Goal: Task Accomplishment & Management: Manage account settings

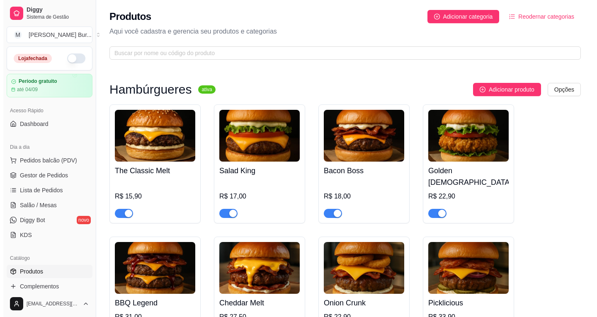
scroll to position [41, 0]
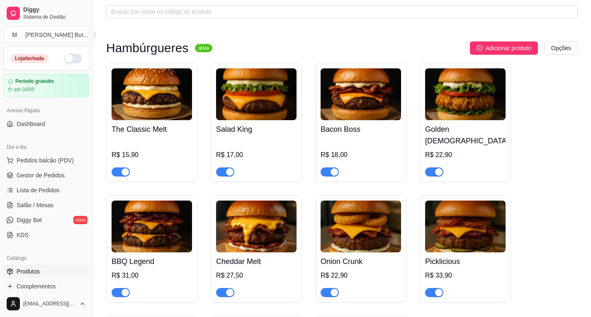
click at [466, 100] on img at bounding box center [465, 94] width 80 height 52
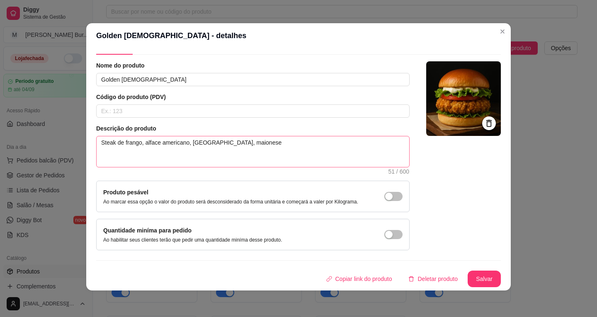
scroll to position [0, 0]
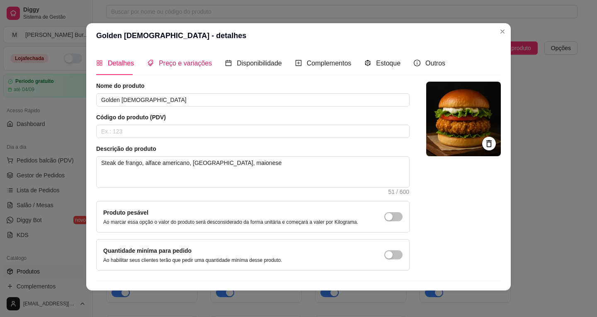
click at [178, 61] on span "Preço e variações" at bounding box center [185, 63] width 53 height 7
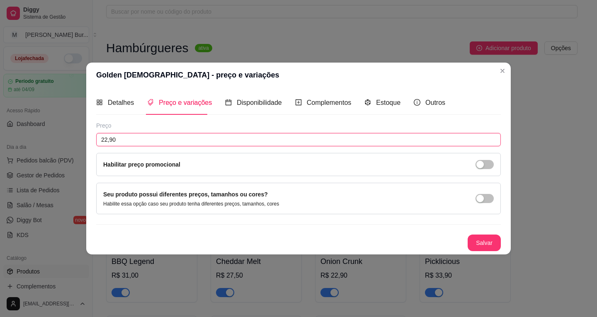
drag, startPoint x: 74, startPoint y: 145, endPoint x: 106, endPoint y: 141, distance: 31.7
click at [106, 141] on input "22,90" at bounding box center [298, 139] width 405 height 13
type input "25,00"
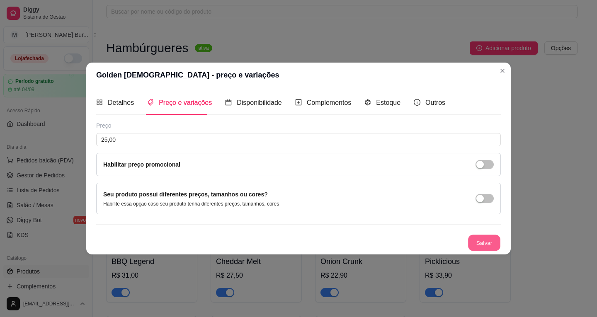
click at [479, 243] on button "Salvar" at bounding box center [484, 243] width 32 height 16
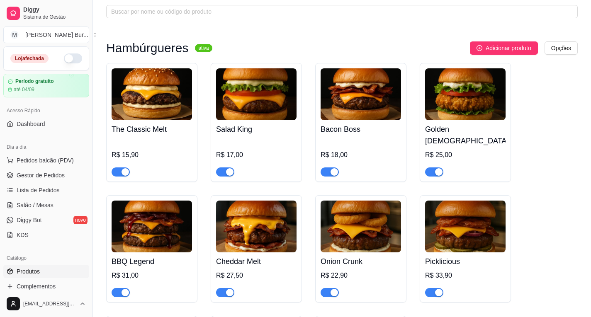
click at [156, 227] on img at bounding box center [152, 227] width 80 height 52
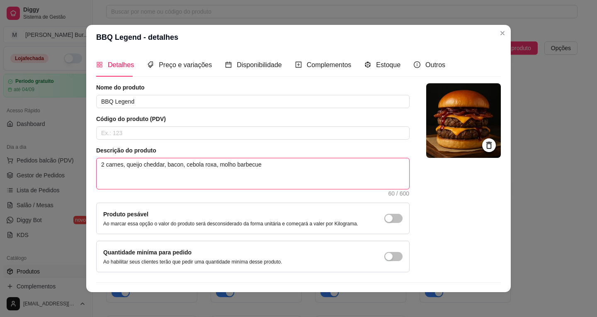
click at [209, 165] on textarea "2 carnes, queijo cheddar, bacon, cebola roxa, molho barbecue" at bounding box center [253, 173] width 313 height 31
type textarea "2 carnes, queijo cheddar, bacon, cebola rox, molho barbecue"
type textarea "2 carnes, queijo cheddar, bacon, cebola ro, molho barbecue"
type textarea "2 carnes, queijo cheddar, bacon, cebola r, molho barbecue"
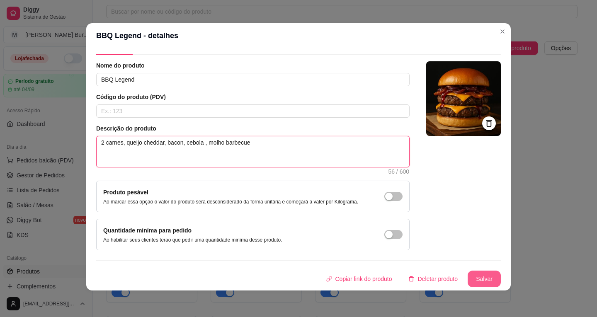
type textarea "2 carnes, queijo cheddar, bacon, cebola , molho barbecue"
click at [478, 279] on button "Salvar" at bounding box center [484, 279] width 33 height 17
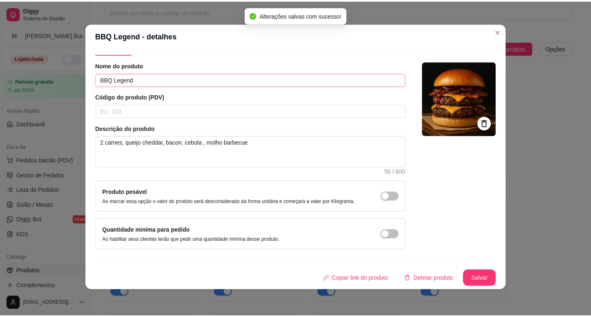
scroll to position [0, 0]
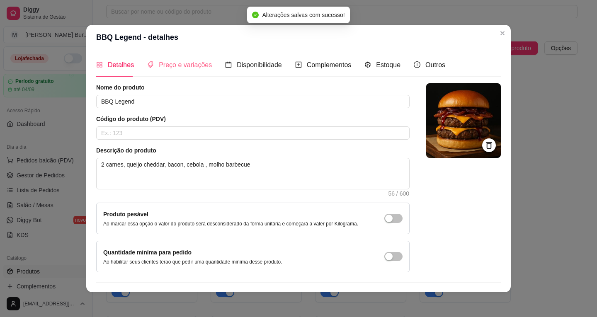
click at [187, 71] on div "Preço e variações" at bounding box center [179, 65] width 65 height 24
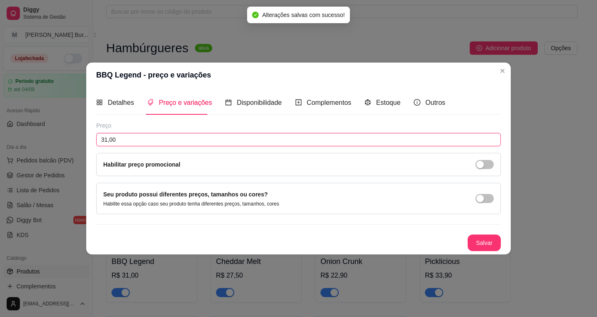
click at [106, 138] on input "31,00" at bounding box center [298, 139] width 405 height 13
click at [105, 138] on input "31,00" at bounding box center [298, 139] width 405 height 13
click at [106, 138] on input "31,00" at bounding box center [298, 139] width 405 height 13
drag, startPoint x: 107, startPoint y: 137, endPoint x: 92, endPoint y: 135, distance: 14.2
click at [92, 135] on div "Detalhes Preço e variações Disponibilidade Complementos Estoque Outros Nome do …" at bounding box center [298, 170] width 424 height 167
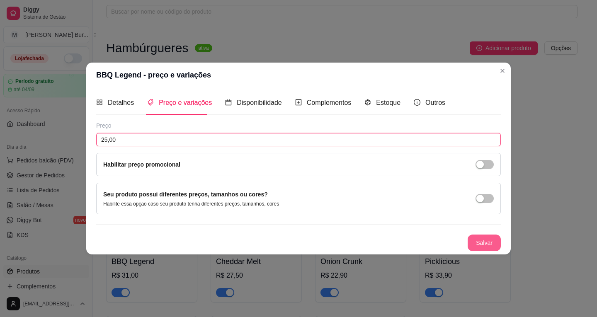
type input "25,00"
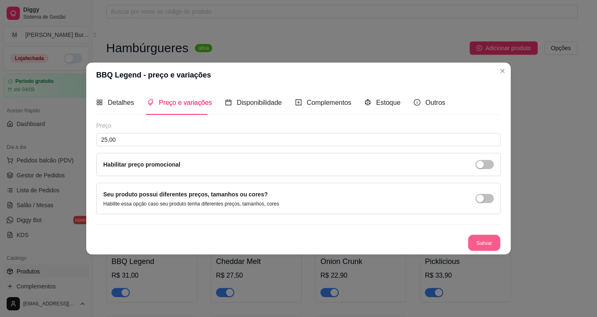
click at [490, 246] on button "Salvar" at bounding box center [484, 243] width 32 height 16
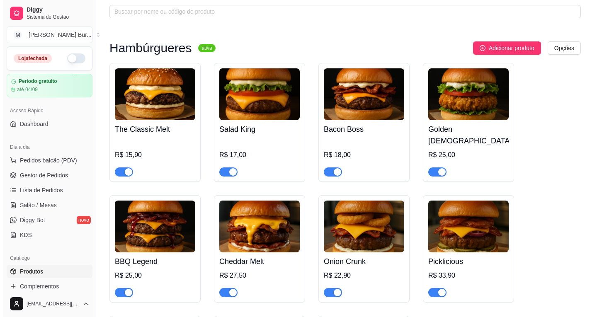
scroll to position [83, 0]
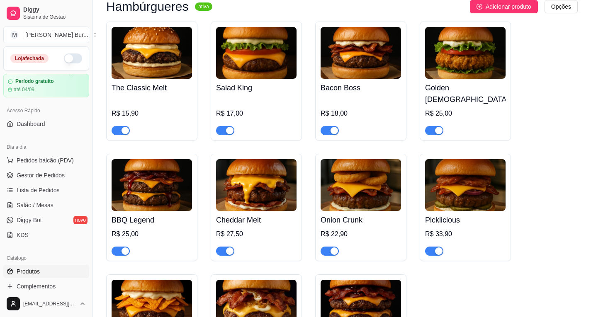
click at [257, 177] on img at bounding box center [256, 185] width 80 height 52
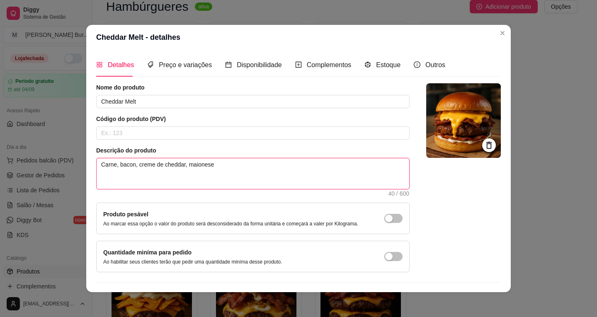
click at [186, 170] on textarea "Carne, bacon, creme de cheddar, maionese" at bounding box center [253, 173] width 313 height 31
click at [177, 164] on textarea "Carne, bacon, creme de cheddar, maionese" at bounding box center [253, 173] width 313 height 31
click at [178, 164] on textarea "Carne, bacon, creme de cheddar, maionese" at bounding box center [253, 173] width 313 height 31
drag, startPoint x: 178, startPoint y: 164, endPoint x: 143, endPoint y: 160, distance: 35.4
click at [143, 160] on textarea "Carne, bacon, creme de cheddar, maionese" at bounding box center [253, 173] width 313 height 31
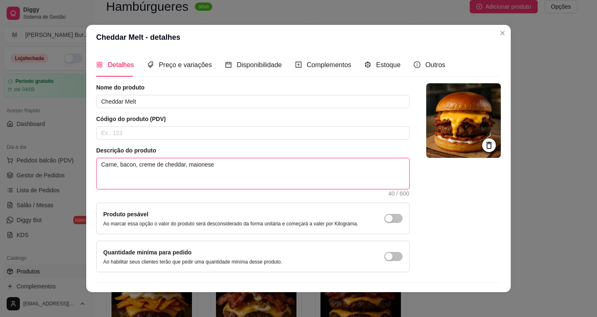
type textarea "Carne, bacon, 3, maionese"
type textarea "Carne, bacon, 3 , maionese"
type textarea "Carne, bacon, 3 f, maionese"
type textarea "Carne, bacon, 3 fa, maionese"
type textarea "Carne, bacon, 3 fat, maionese"
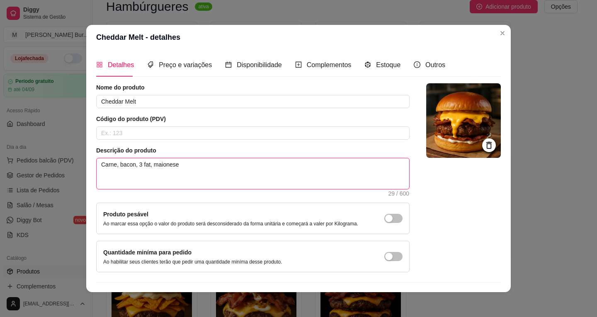
type textarea "Carne, bacon, 3 fati, maionese"
type textarea "Carne, bacon, 3 fatia, maionese"
type textarea "Carne, bacon, 3 fatias, maionese"
type textarea "Carne, bacon, 3 fatias , maionese"
type textarea "Carne, bacon, 3 fatias d, maionese"
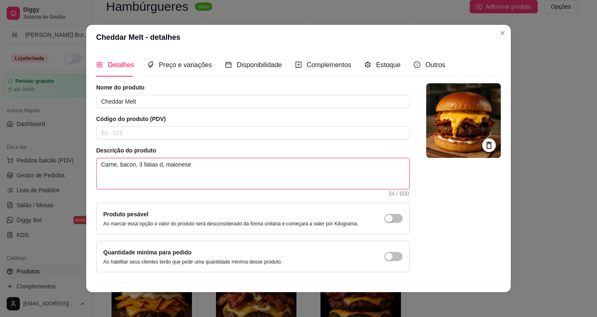
type textarea "Carne, bacon, 3 fatias de, maionese"
type textarea "Carne, bacon, 3 fatias de , maionese"
type textarea "Carne, bacon, 3 fatias de c, maionese"
type textarea "Carne, bacon, 3 fatias de ch, maionese"
type textarea "Carne, bacon, 3 fatias de che, maionese"
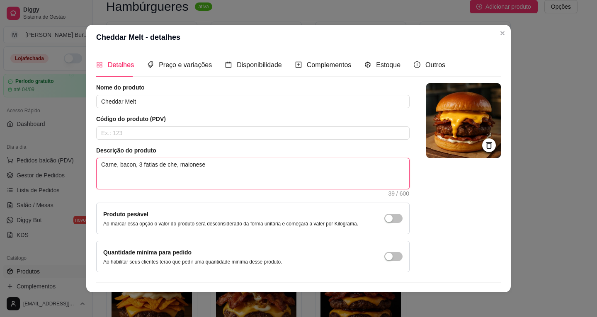
type textarea "Carne, bacon, 3 fatias de ched, maionese"
type textarea "Carne, bacon, 3 [PERSON_NAME], maionese"
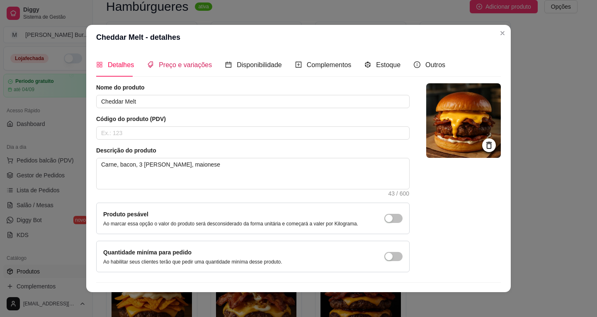
click at [176, 63] on span "Preço e variações" at bounding box center [185, 64] width 53 height 7
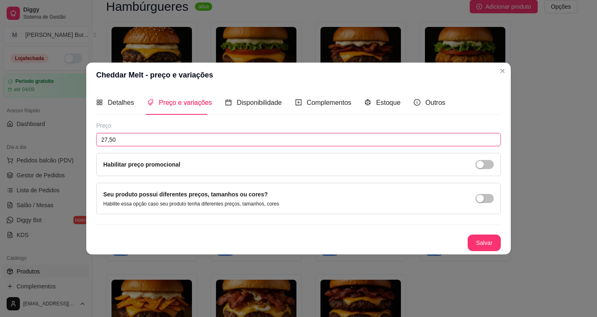
click at [107, 138] on input "27,50" at bounding box center [298, 139] width 405 height 13
click at [106, 138] on input "27,50" at bounding box center [298, 139] width 405 height 13
drag, startPoint x: 118, startPoint y: 138, endPoint x: 94, endPoint y: 134, distance: 24.3
click at [95, 136] on div "Detalhes Preço e variações Disponibilidade Complementos Estoque Outros Nome do …" at bounding box center [298, 170] width 424 height 167
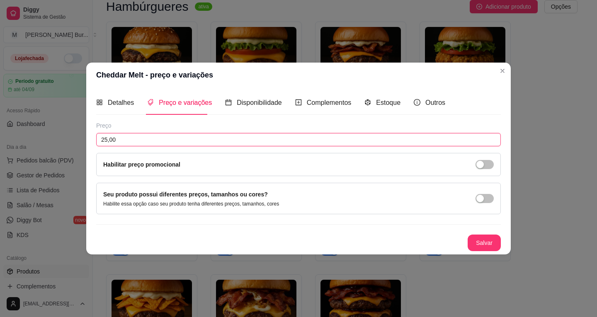
type input "25,00"
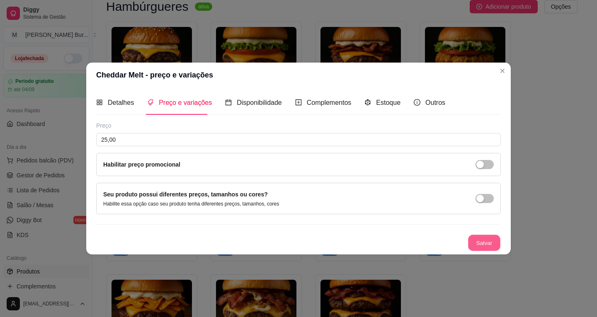
click at [482, 244] on button "Salvar" at bounding box center [484, 243] width 32 height 16
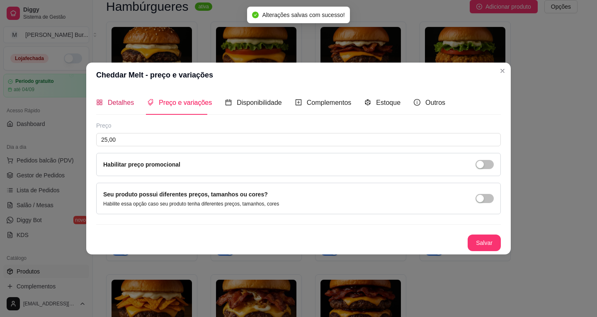
click at [125, 100] on span "Detalhes" at bounding box center [121, 102] width 26 height 7
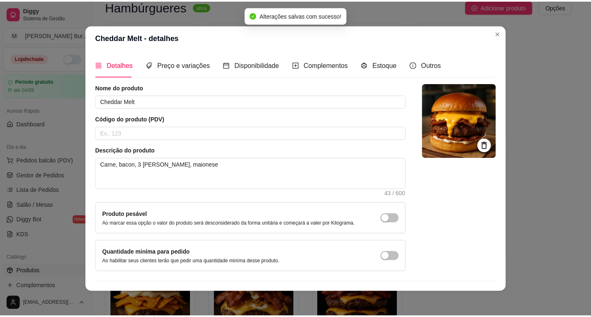
scroll to position [20, 0]
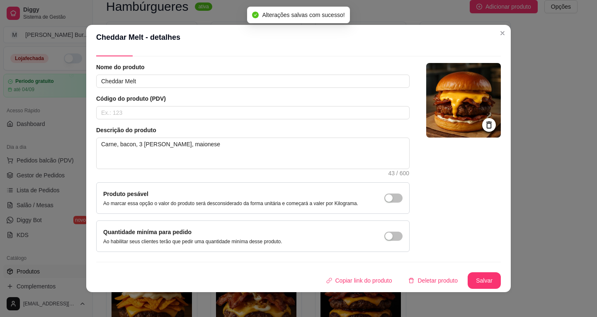
click at [463, 271] on div "Nome do produto Cheddar Melt Código do produto (PDV) Descrição do produto Carne…" at bounding box center [298, 176] width 405 height 226
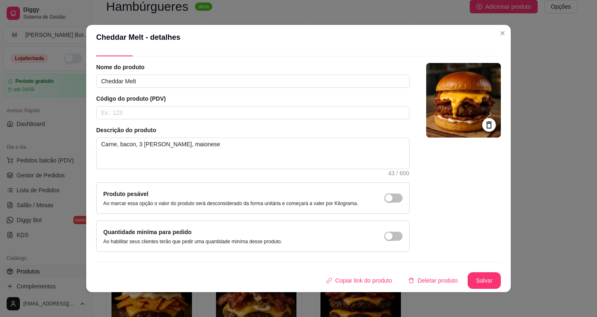
click at [478, 277] on button "Salvar" at bounding box center [484, 280] width 33 height 17
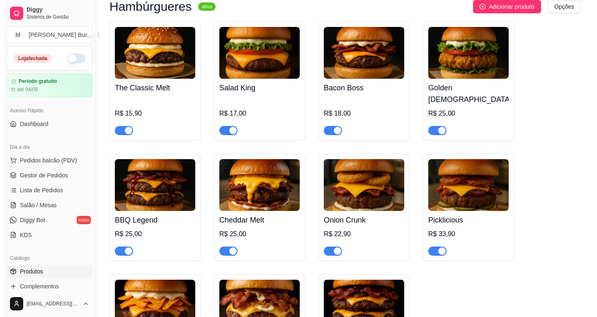
scroll to position [124, 0]
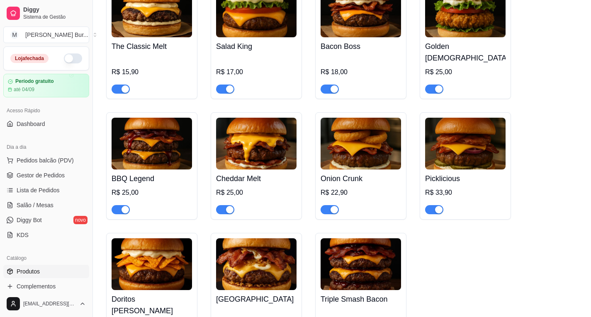
click at [368, 141] on img at bounding box center [360, 144] width 80 height 52
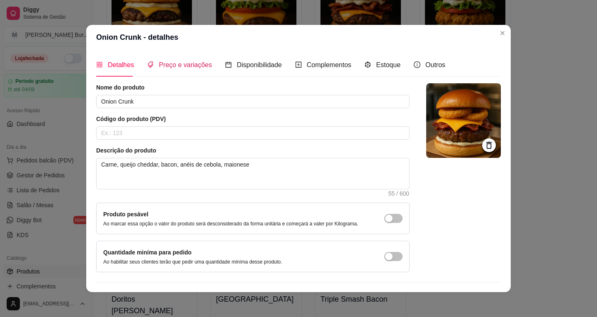
click at [176, 64] on span "Preço e variações" at bounding box center [185, 64] width 53 height 7
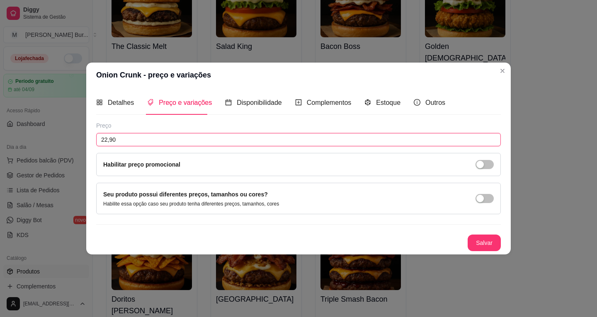
drag, startPoint x: 124, startPoint y: 141, endPoint x: 82, endPoint y: 138, distance: 42.4
click at [82, 138] on div "Onion Crunk - preço e variações Detalhes Preço e variações Disponibilidade Comp…" at bounding box center [298, 158] width 597 height 317
type input "25,00"
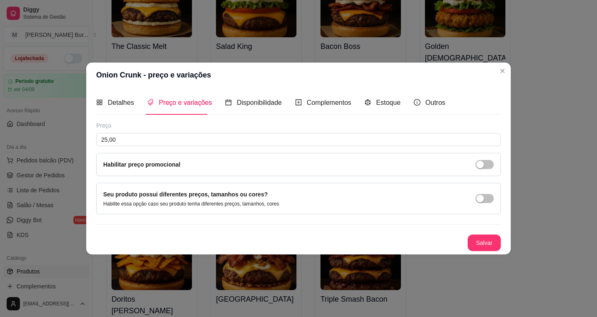
click at [478, 241] on button "Salvar" at bounding box center [484, 243] width 33 height 17
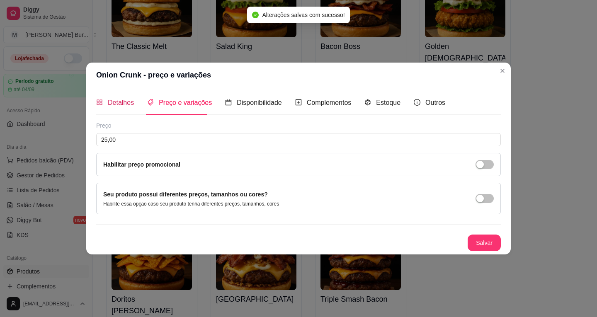
click at [116, 104] on span "Detalhes" at bounding box center [121, 102] width 26 height 7
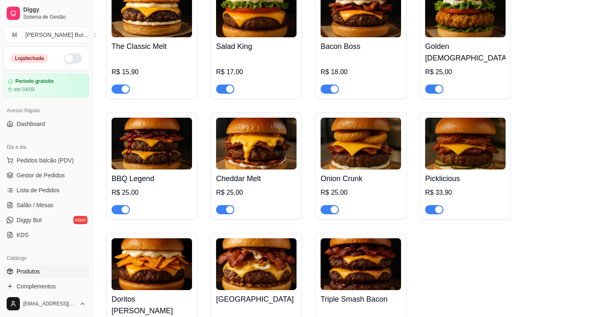
click at [473, 144] on img at bounding box center [465, 144] width 80 height 52
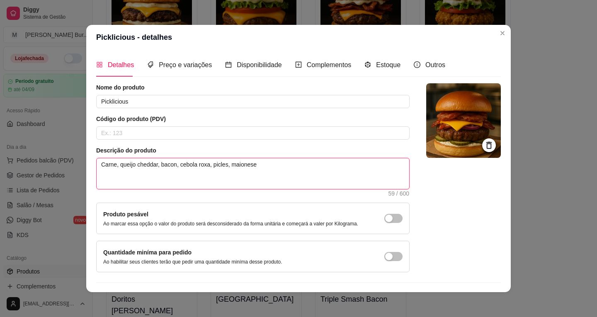
drag, startPoint x: 203, startPoint y: 166, endPoint x: 192, endPoint y: 162, distance: 11.2
click at [192, 162] on textarea "Carne, queijo cheddar, bacon, cebola roxa, picles, maionese" at bounding box center [253, 173] width 313 height 31
type textarea "Carne, queijo cheddar, bacon, cebola , picles, maionese"
click at [242, 167] on textarea "Carne, queijo cheddar, bacon, cebola, picles, maionese" at bounding box center [253, 173] width 313 height 31
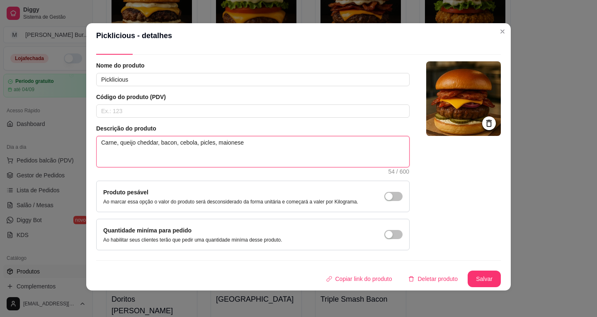
type textarea "Carne, queijo cheddar, bacon, cebola, picles, maionese"
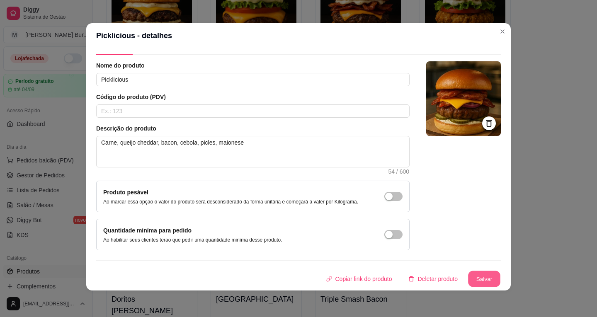
click at [470, 281] on button "Salvar" at bounding box center [484, 279] width 32 height 16
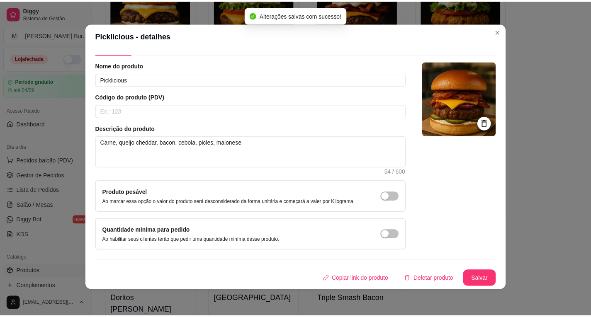
scroll to position [0, 0]
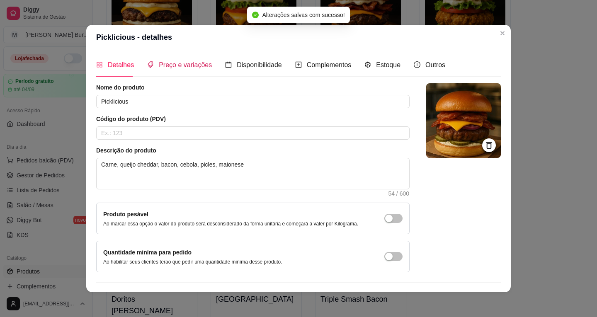
click at [174, 68] on span "Preço e variações" at bounding box center [185, 64] width 53 height 7
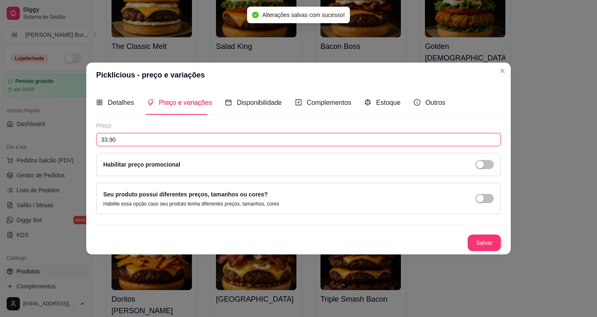
click at [106, 137] on input "33,90" at bounding box center [298, 139] width 405 height 13
click at [107, 137] on input "33,90" at bounding box center [298, 139] width 405 height 13
drag, startPoint x: 122, startPoint y: 137, endPoint x: 91, endPoint y: 130, distance: 31.5
click at [92, 134] on div "Detalhes Preço e variações Disponibilidade Complementos Estoque Outros Nome do …" at bounding box center [298, 170] width 424 height 167
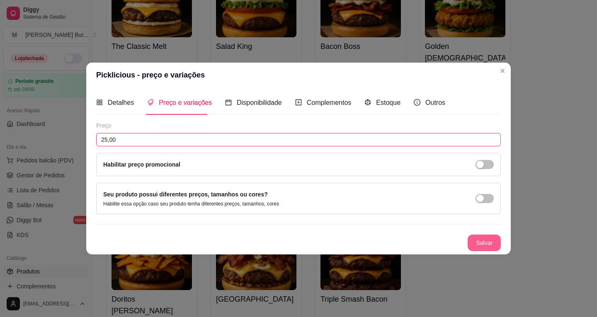
type input "25,00"
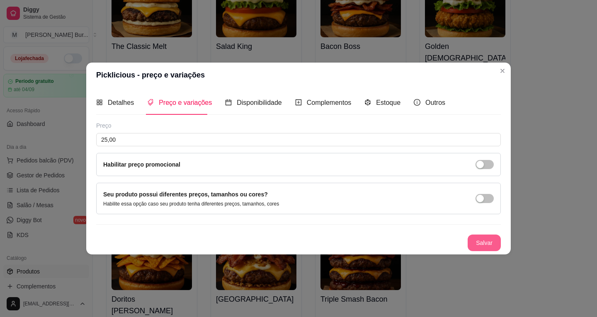
click at [476, 238] on button "Salvar" at bounding box center [484, 243] width 33 height 17
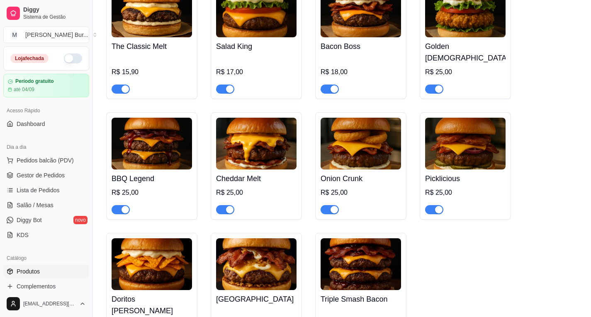
scroll to position [166, 0]
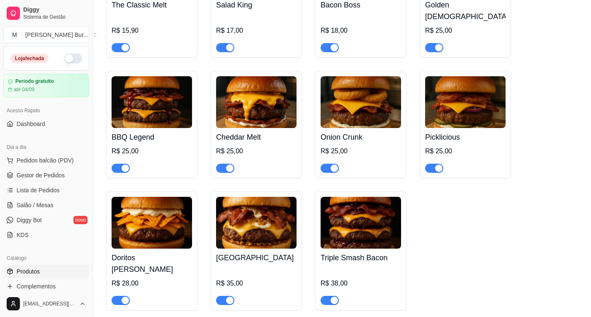
click at [151, 223] on img at bounding box center [152, 223] width 80 height 52
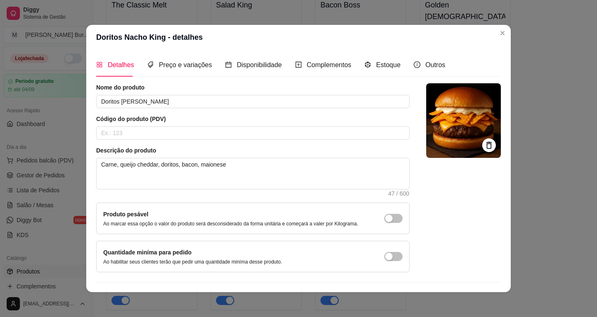
click at [279, 63] on div "Detalhes Preço e variações Disponibilidade Complementos Estoque Outros" at bounding box center [270, 65] width 349 height 24
click at [154, 72] on div "Preço e variações" at bounding box center [179, 65] width 65 height 24
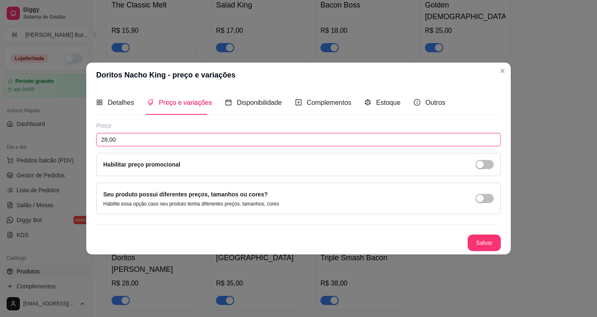
click at [107, 141] on input "28,00" at bounding box center [298, 139] width 405 height 13
drag, startPoint x: 137, startPoint y: 139, endPoint x: 52, endPoint y: 134, distance: 85.1
click at [52, 134] on div "Doritos Nacho King - preço e variações Detalhes Preço e variações Disponibilida…" at bounding box center [298, 158] width 597 height 317
type input "25,00"
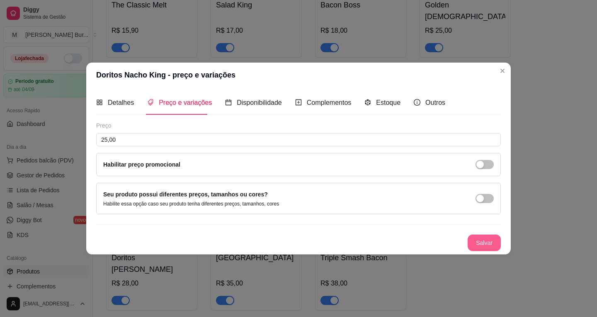
click at [482, 247] on button "Salvar" at bounding box center [484, 243] width 33 height 17
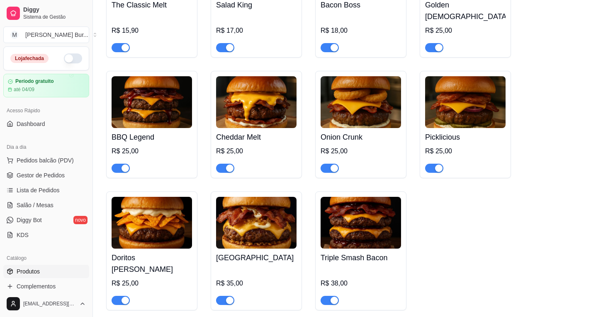
scroll to position [207, 0]
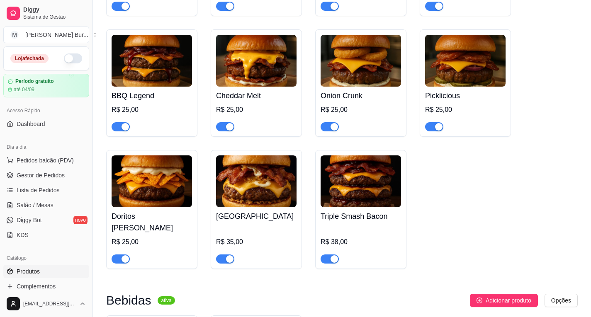
click at [360, 175] on img at bounding box center [360, 181] width 80 height 52
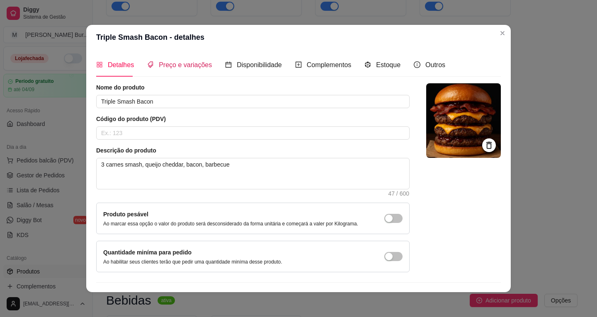
click at [186, 66] on span "Preço e variações" at bounding box center [185, 64] width 53 height 7
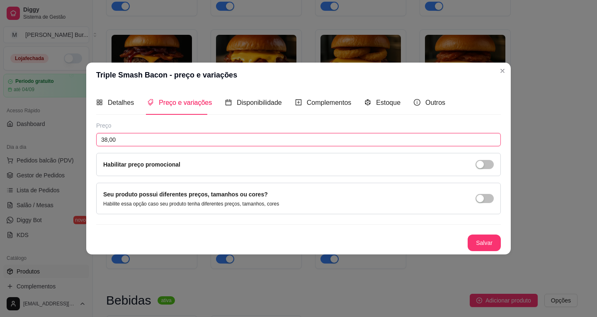
drag, startPoint x: 81, startPoint y: 134, endPoint x: 59, endPoint y: 134, distance: 22.0
click at [59, 134] on div "Triple Smash Bacon - preço e variações Detalhes Preço e variações Disponibilida…" at bounding box center [298, 158] width 597 height 317
type input "35,00"
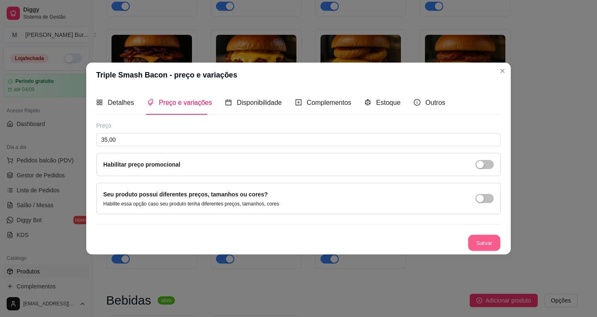
click at [484, 240] on button "Salvar" at bounding box center [484, 243] width 32 height 16
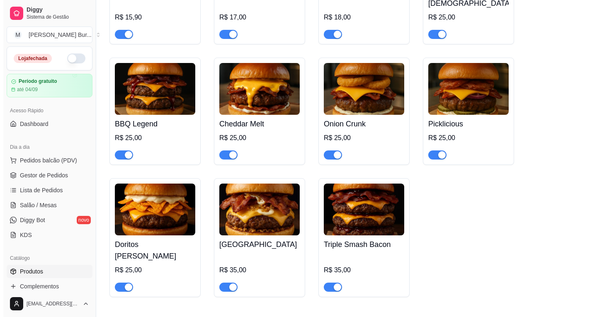
scroll to position [0, 0]
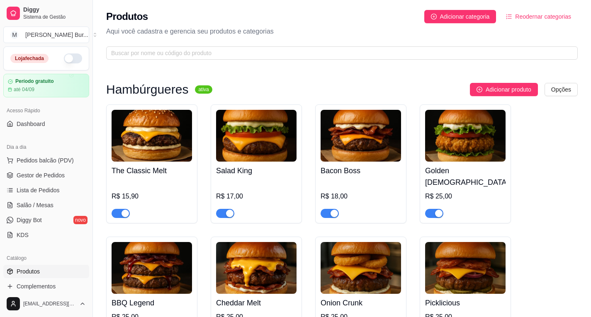
click at [141, 143] on img at bounding box center [152, 136] width 80 height 52
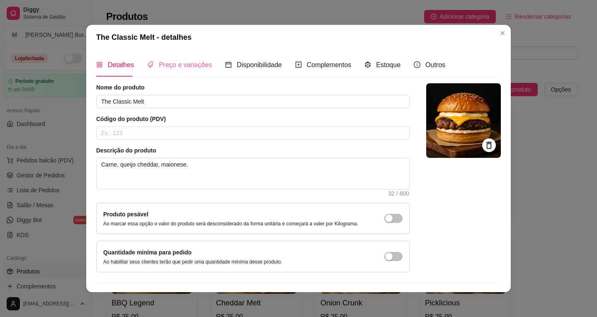
click at [156, 73] on div "Preço e variações" at bounding box center [179, 65] width 65 height 24
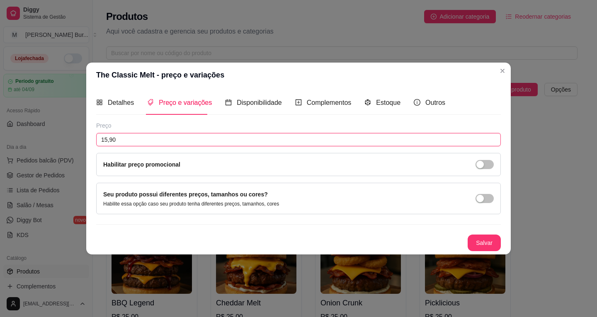
click at [122, 137] on input "15,90" at bounding box center [298, 139] width 405 height 13
drag, startPoint x: 122, startPoint y: 138, endPoint x: 110, endPoint y: 140, distance: 12.1
click at [110, 140] on input "15,90" at bounding box center [298, 139] width 405 height 13
type input "15,00"
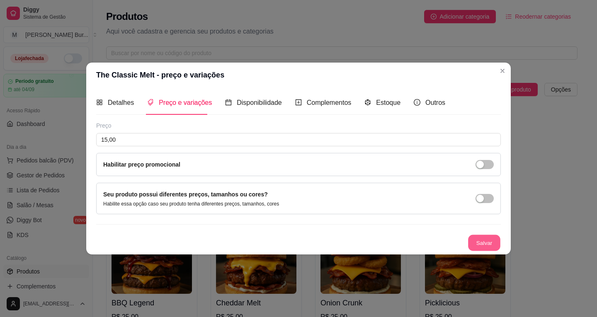
click at [484, 236] on button "Salvar" at bounding box center [484, 243] width 32 height 16
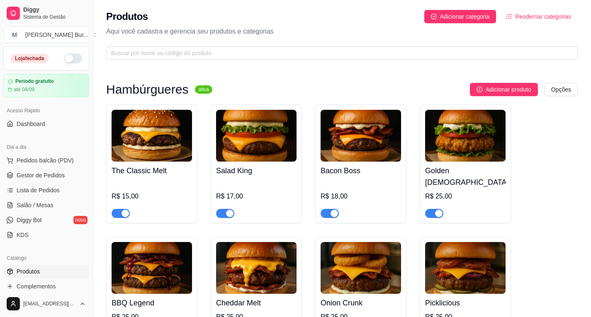
click at [250, 151] on img at bounding box center [256, 136] width 80 height 52
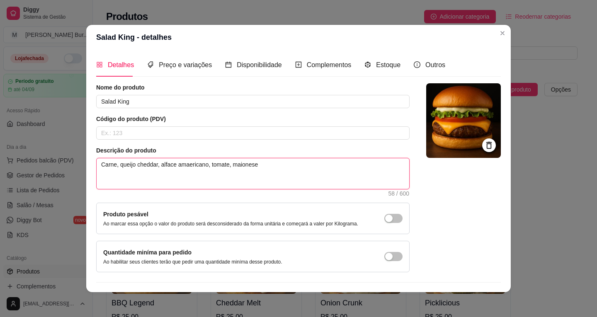
click at [181, 165] on textarea "Carne, queijo cheddar, alface amaericano, tomate, maionese" at bounding box center [253, 173] width 313 height 31
click at [182, 165] on textarea "Carne, queijo cheddar, alface amaericano, tomate, maionese" at bounding box center [253, 173] width 313 height 31
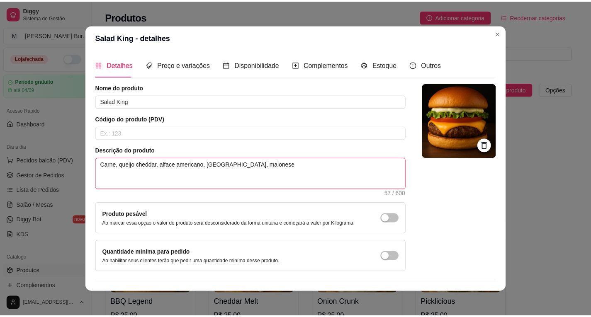
scroll to position [2, 0]
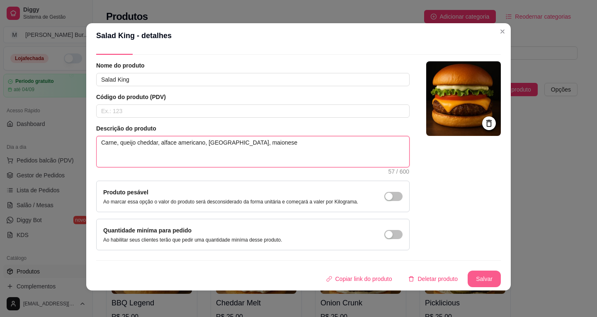
type textarea "Carne, queijo cheddar, alface americano, [GEOGRAPHIC_DATA], maionese"
click at [473, 280] on button "Salvar" at bounding box center [484, 279] width 33 height 17
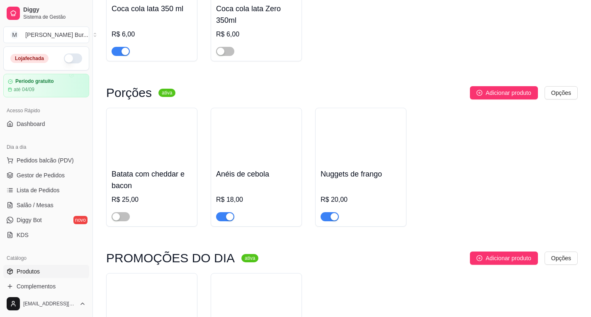
scroll to position [676, 0]
